Goal: Navigation & Orientation: Find specific page/section

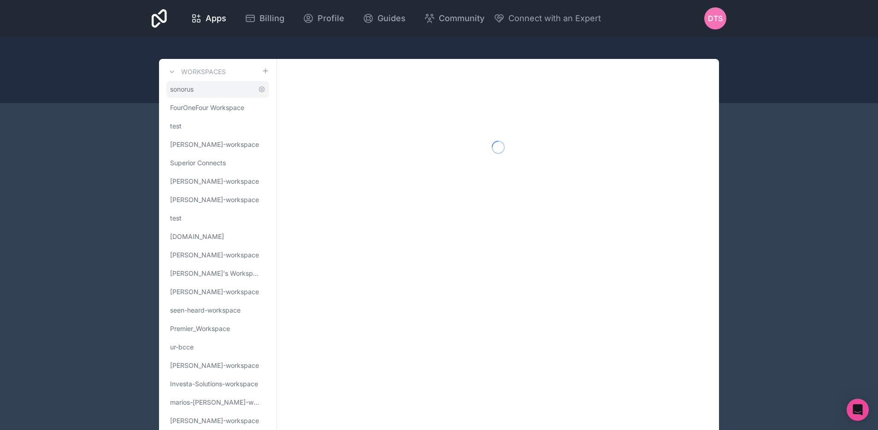
click at [221, 88] on link "sonorus" at bounding box center [217, 89] width 103 height 17
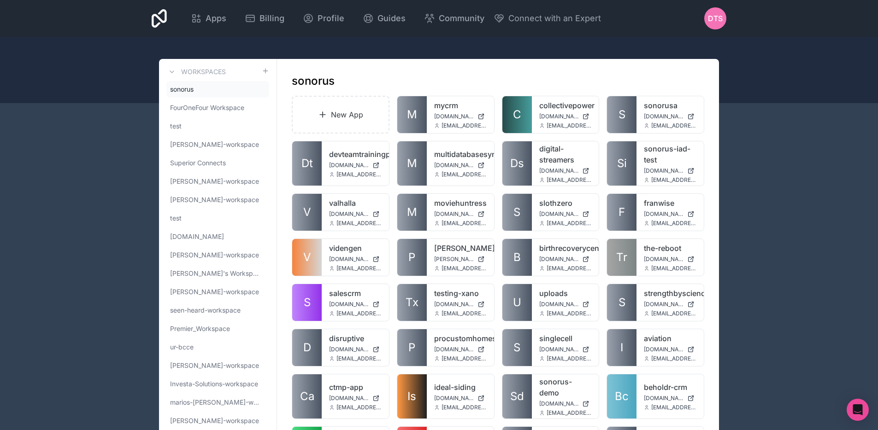
click at [399, 80] on div "sonorus" at bounding box center [498, 81] width 412 height 15
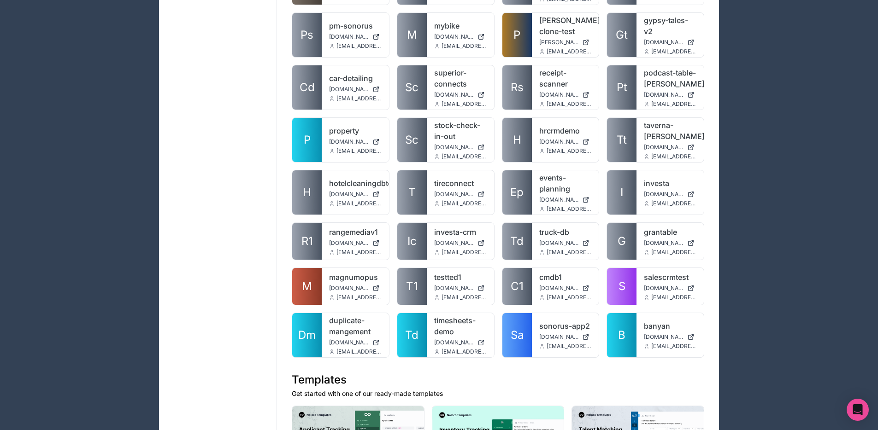
scroll to position [718, 0]
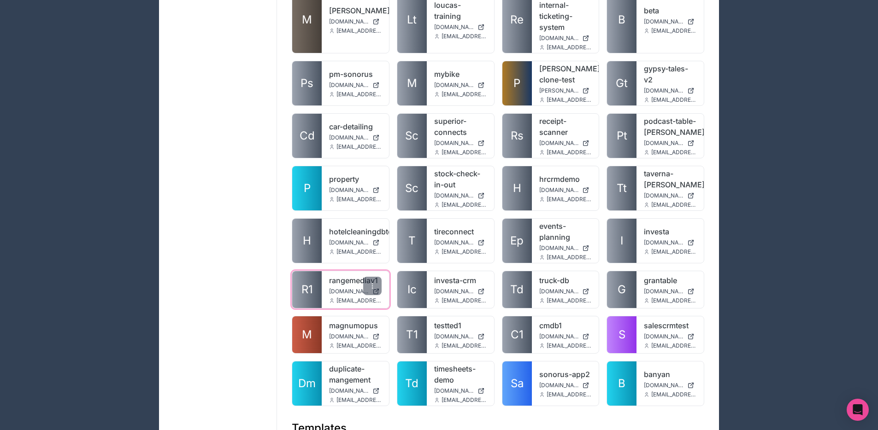
click at [303, 283] on span "R1" at bounding box center [307, 290] width 12 height 15
